Goal: Task Accomplishment & Management: Manage account settings

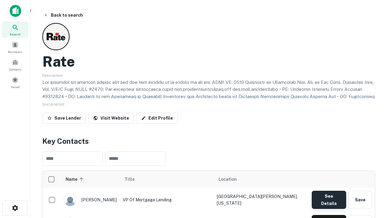
click at [329, 197] on button "See Details" at bounding box center [329, 200] width 34 height 18
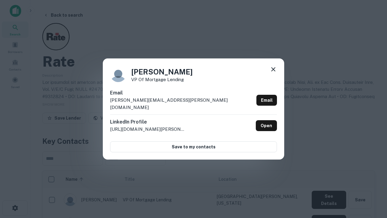
click at [273, 73] on icon at bounding box center [273, 69] width 7 height 7
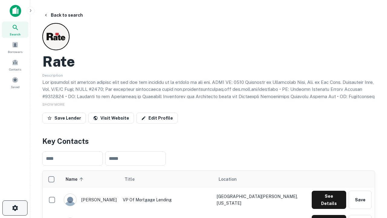
click at [15, 208] on icon "button" at bounding box center [14, 207] width 7 height 7
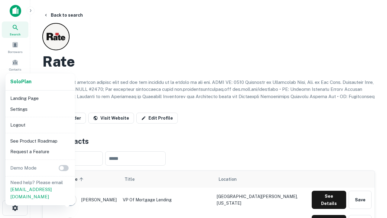
click at [40, 125] on li "Logout" at bounding box center [40, 124] width 65 height 11
